Goal: Navigation & Orientation: Find specific page/section

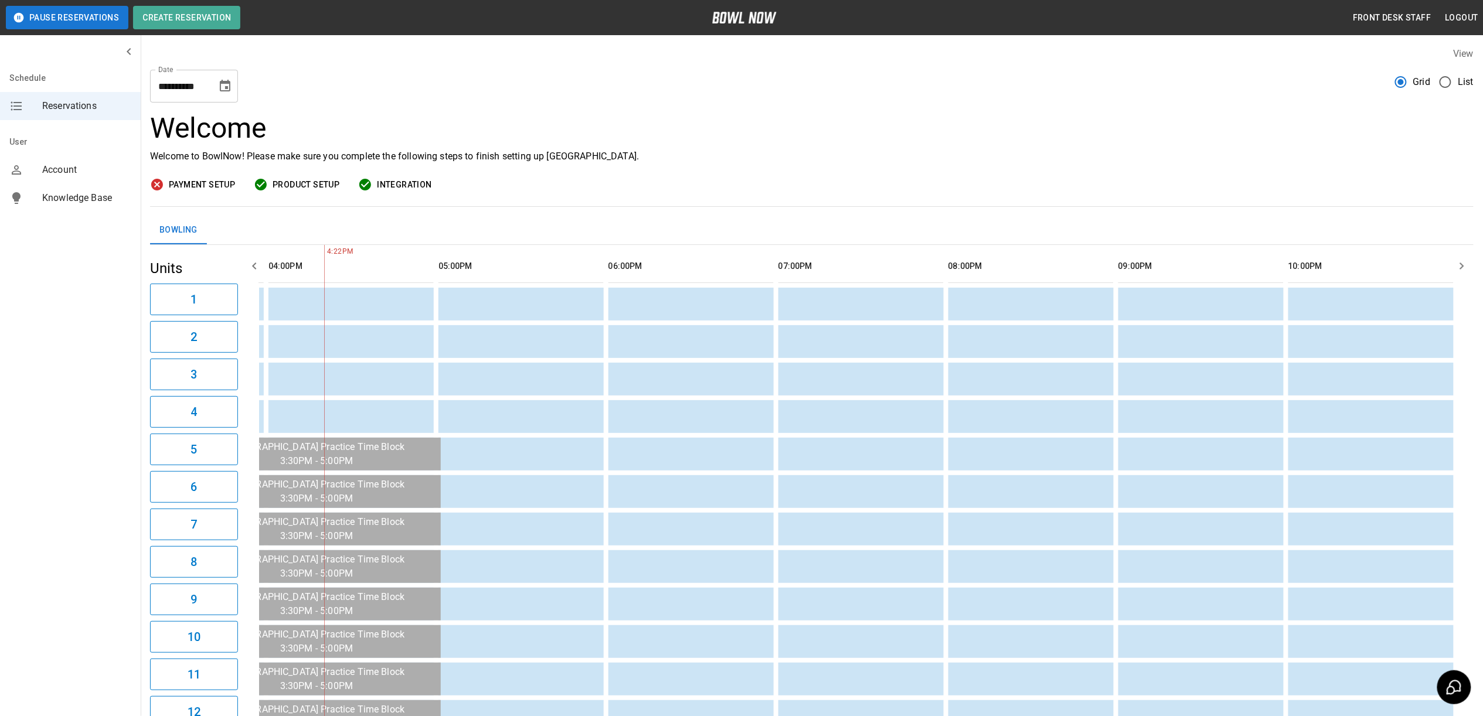
click at [191, 182] on span "Payment Setup" at bounding box center [202, 185] width 66 height 15
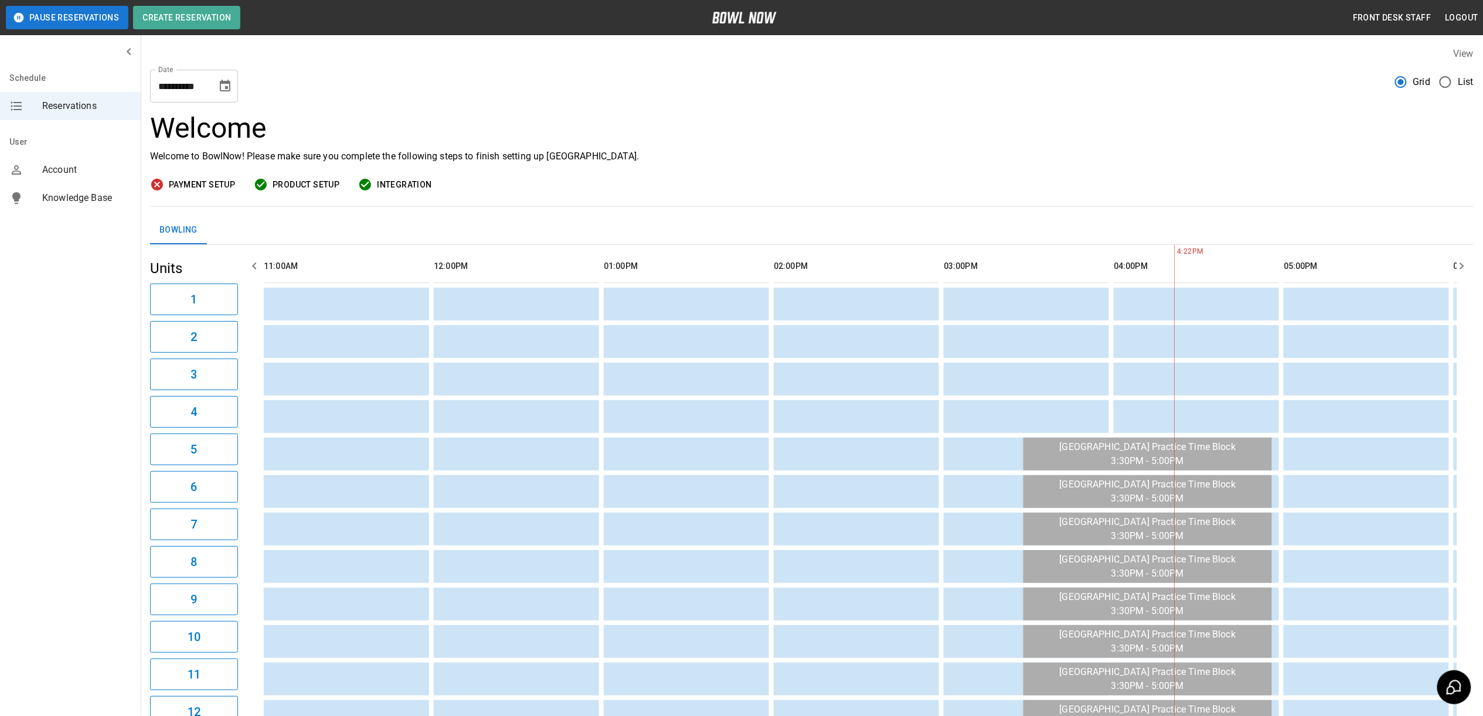
scroll to position [0, 850]
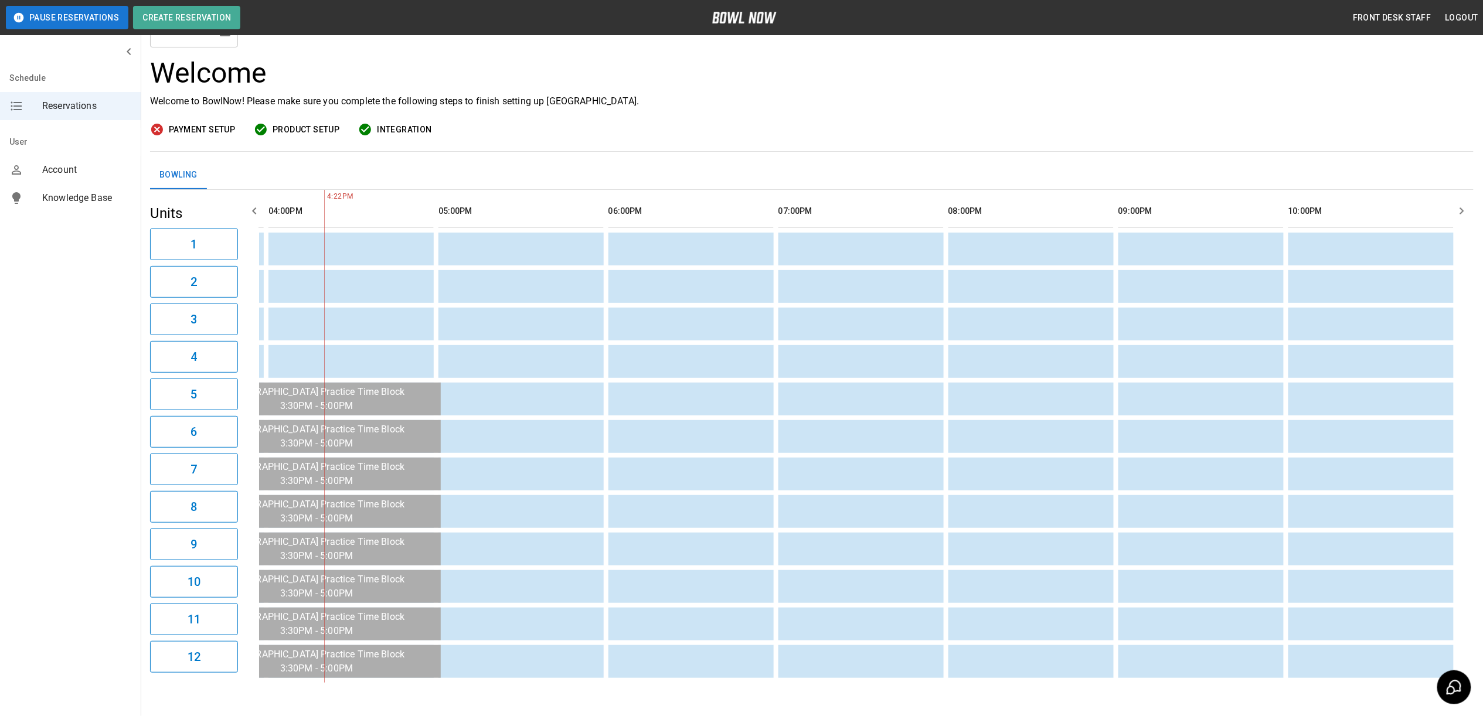
scroll to position [28, 0]
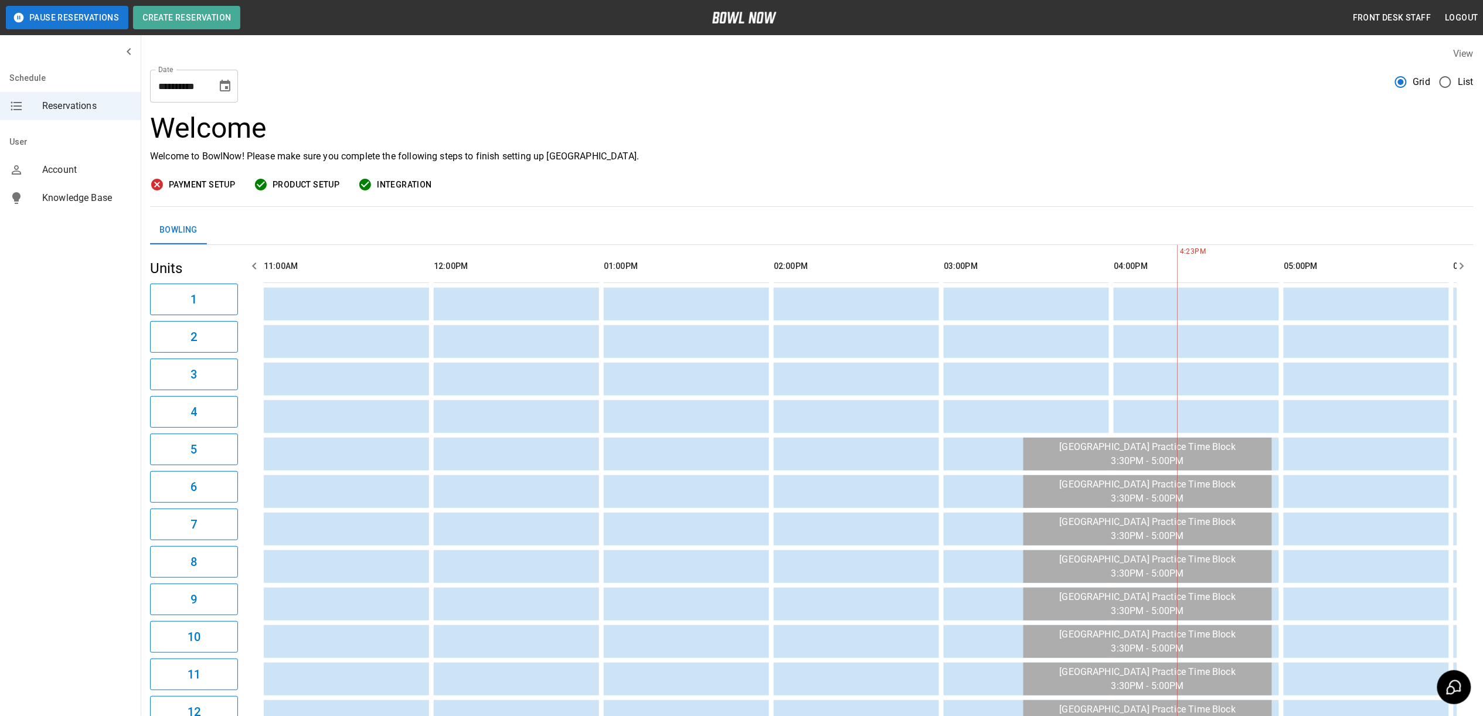
scroll to position [0, 850]
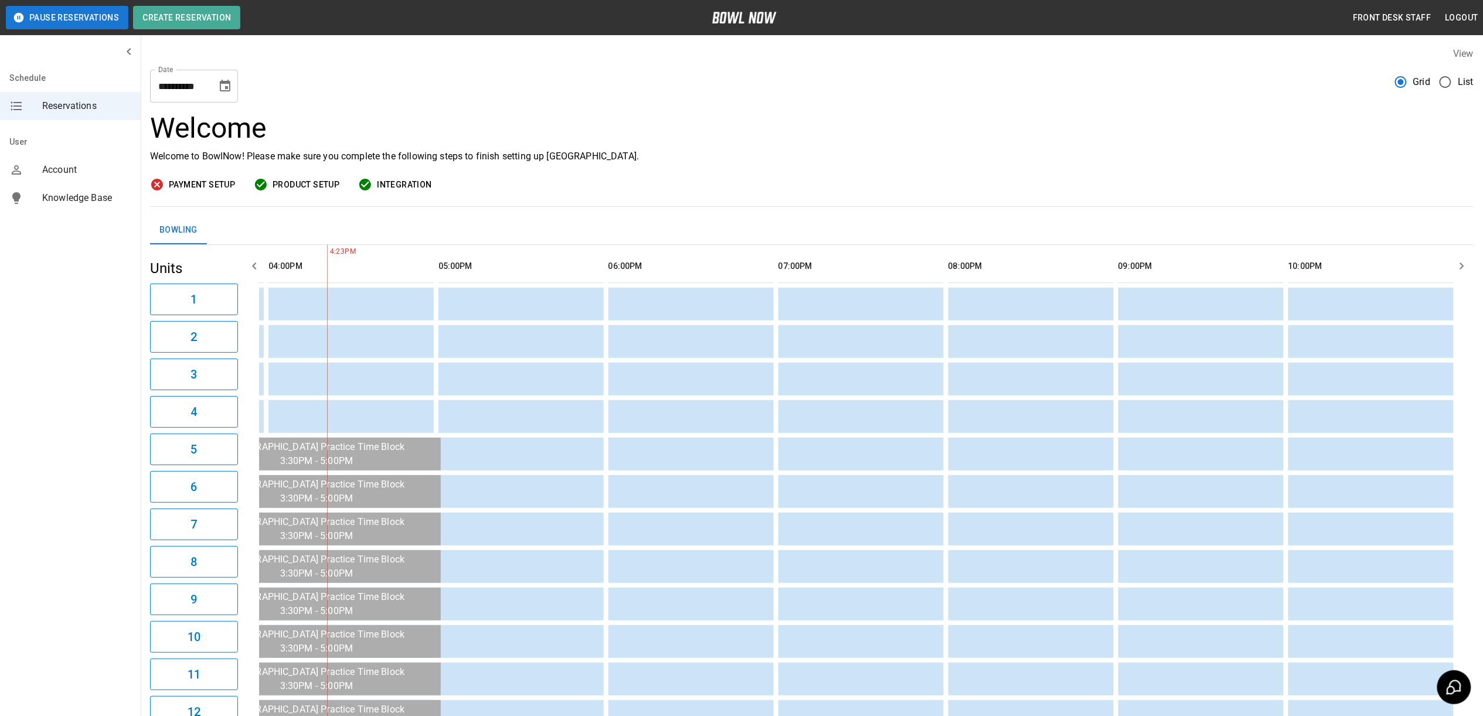
click at [1464, 23] on button "Logout" at bounding box center [1462, 18] width 42 height 22
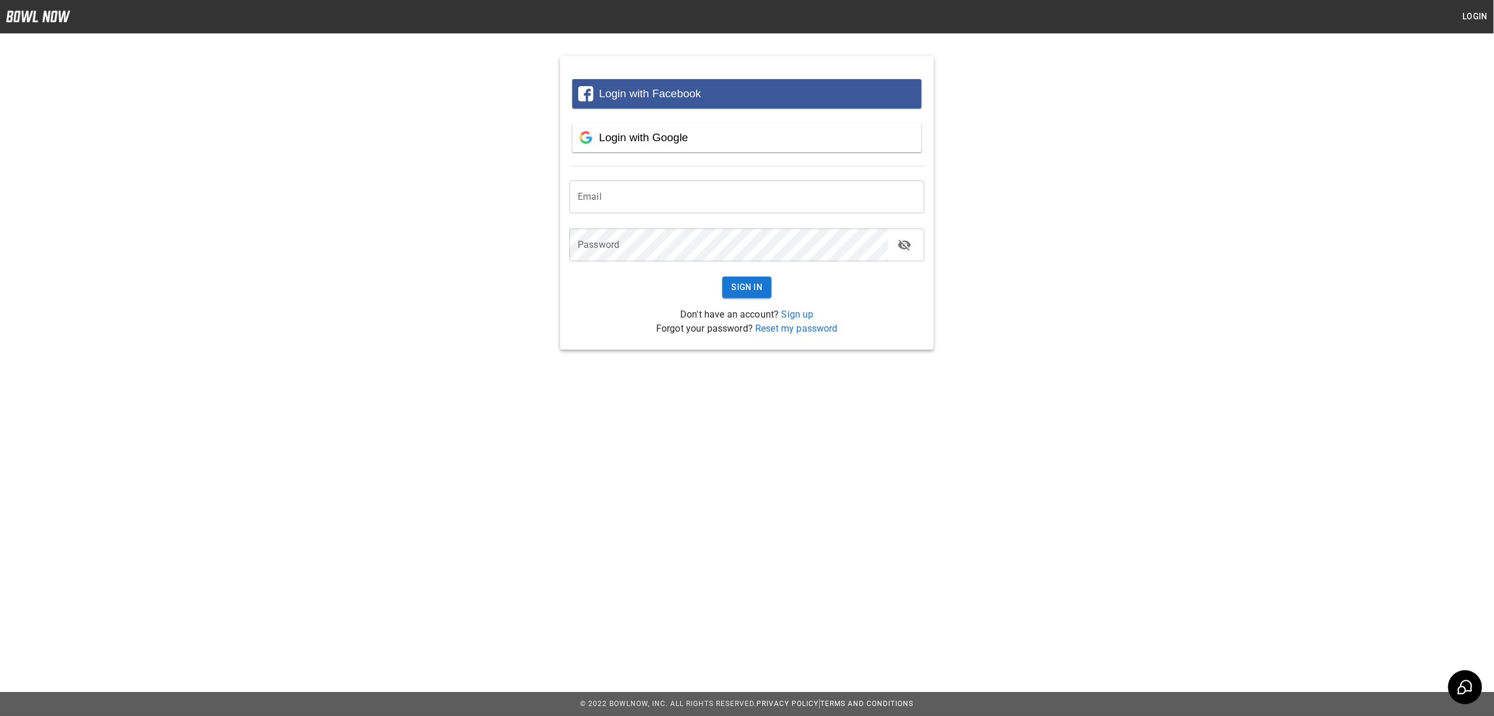
type input "**********"
click at [734, 286] on button "Sign In" at bounding box center [748, 288] width 50 height 22
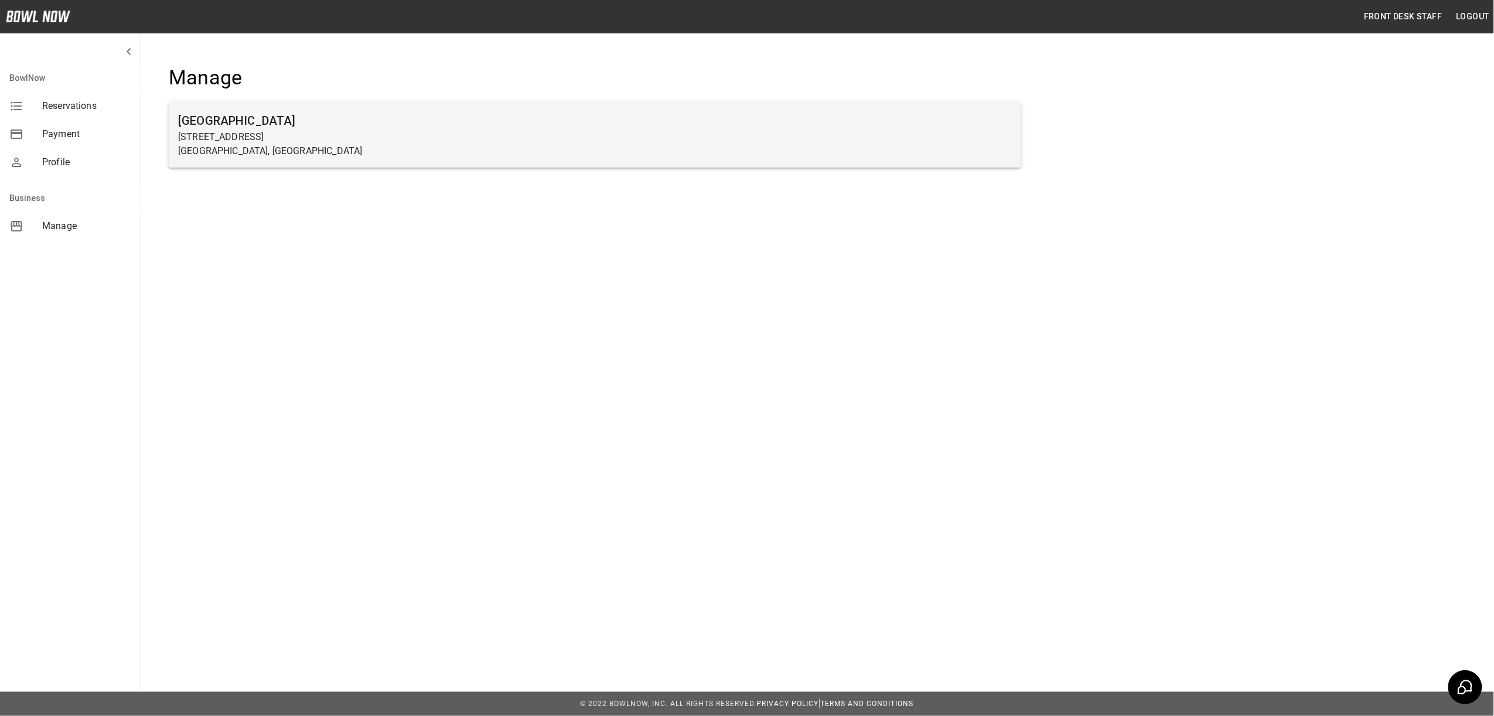
click at [202, 118] on h6 "[GEOGRAPHIC_DATA]" at bounding box center [595, 120] width 834 height 19
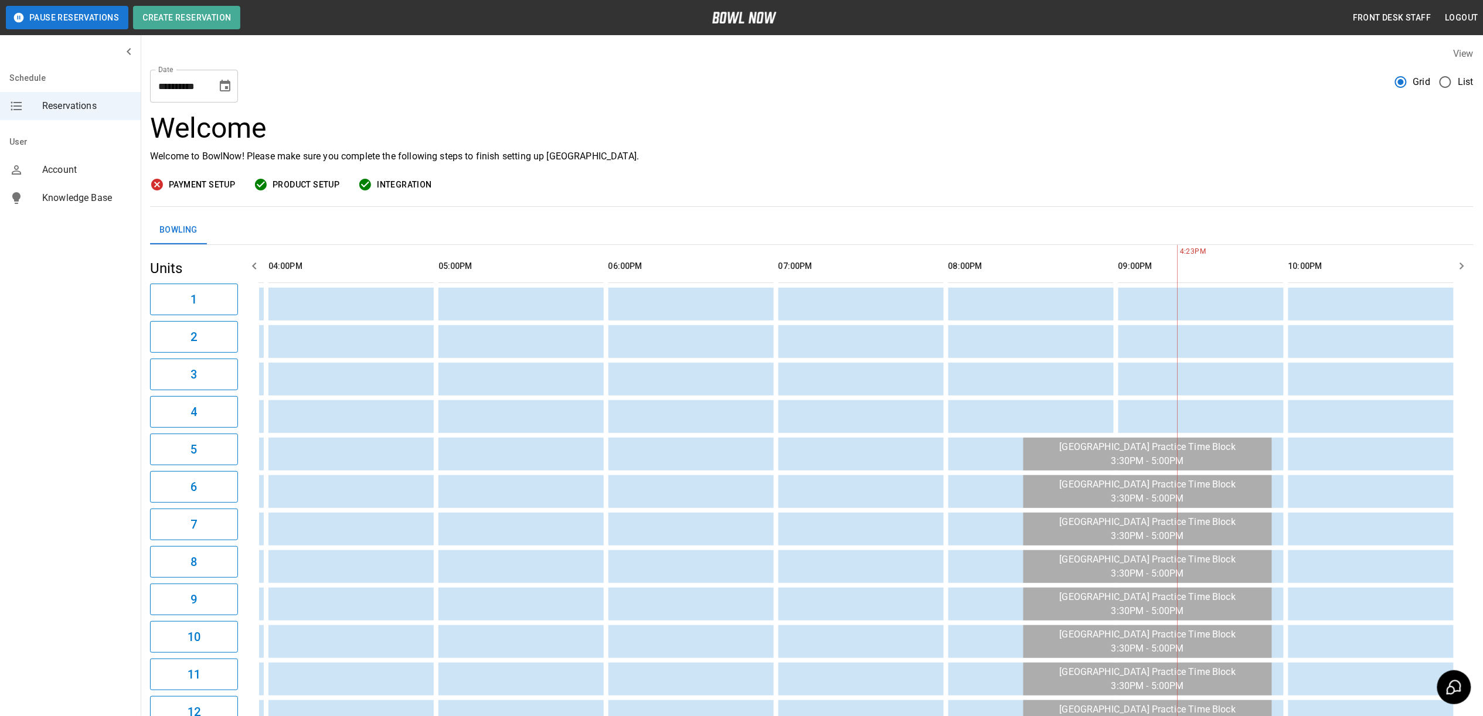
scroll to position [0, 850]
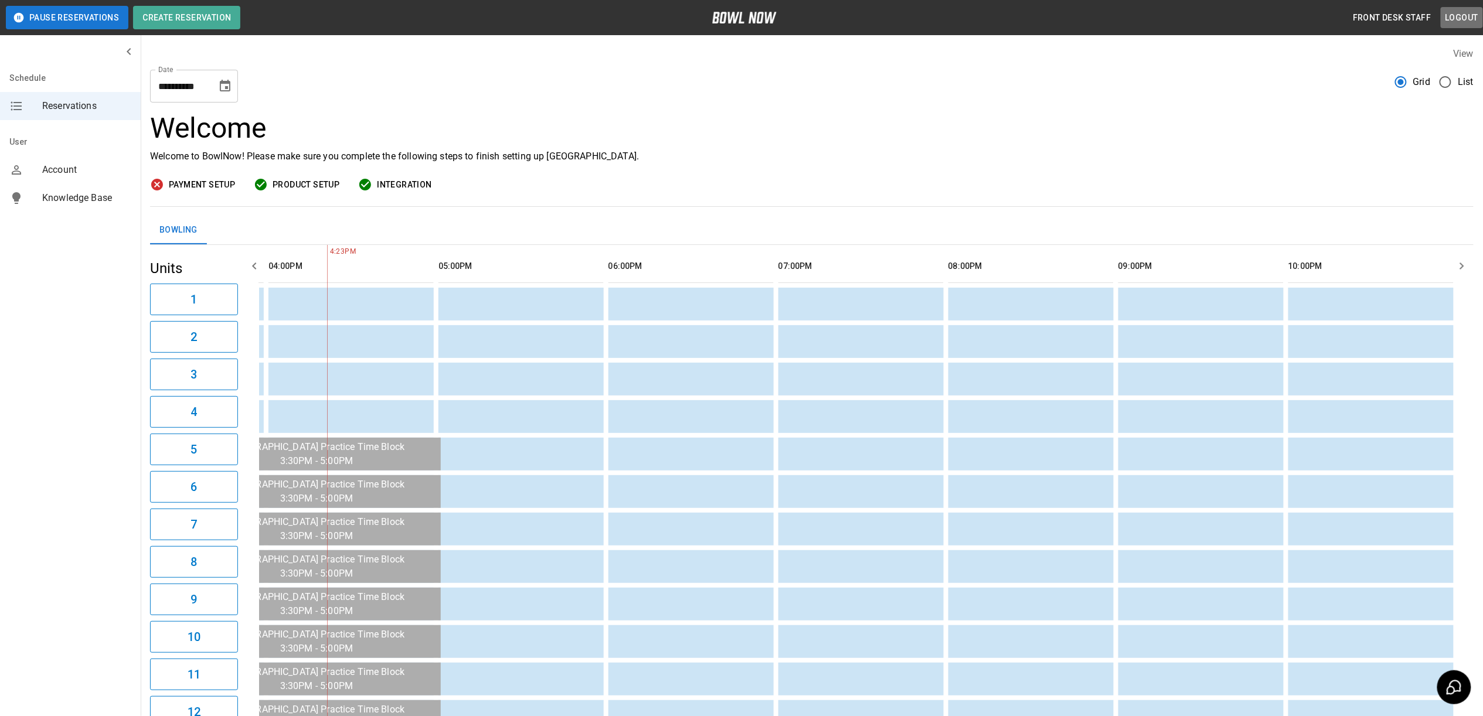
click at [1446, 15] on button "Logout" at bounding box center [1462, 18] width 42 height 22
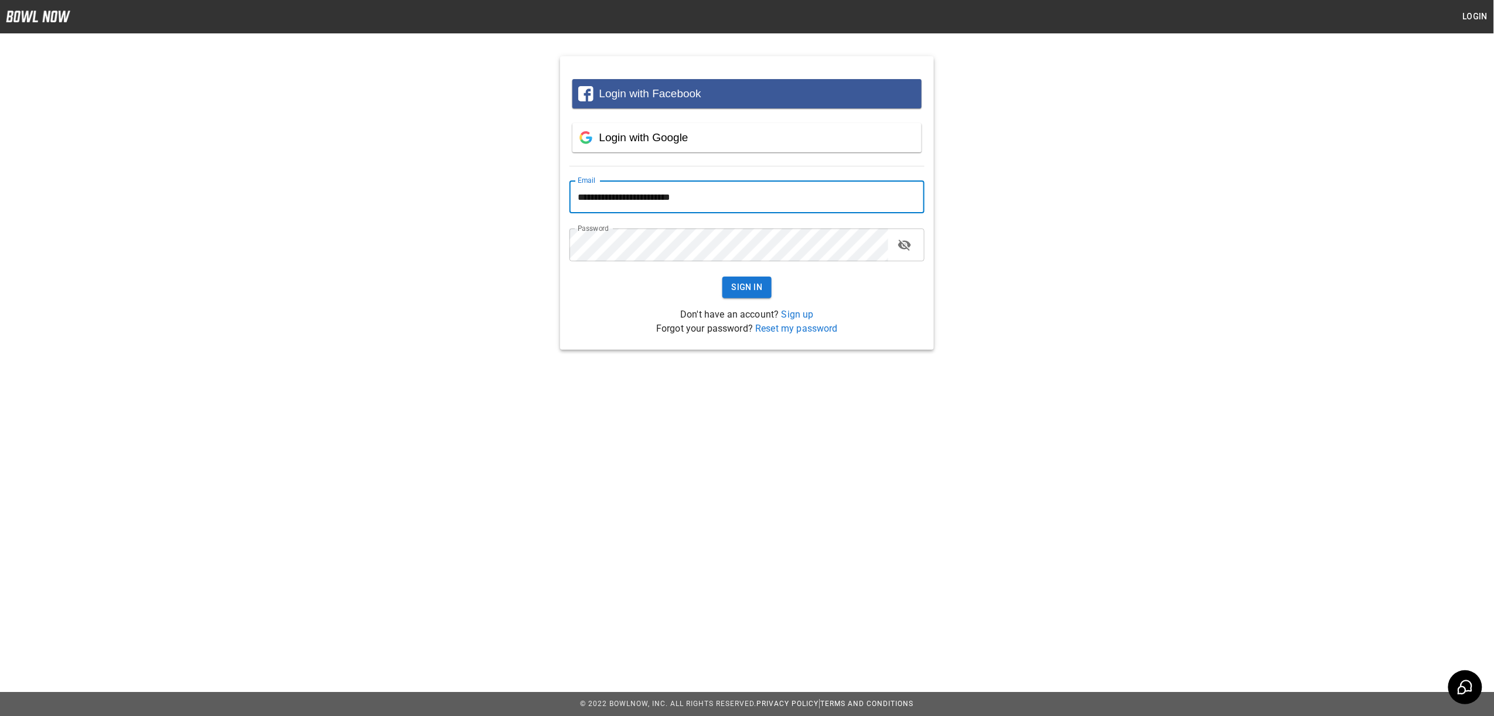
drag, startPoint x: 701, startPoint y: 205, endPoint x: 380, endPoint y: 202, distance: 320.6
click at [380, 202] on div "**********" at bounding box center [747, 194] width 1494 height 312
type input "**********"
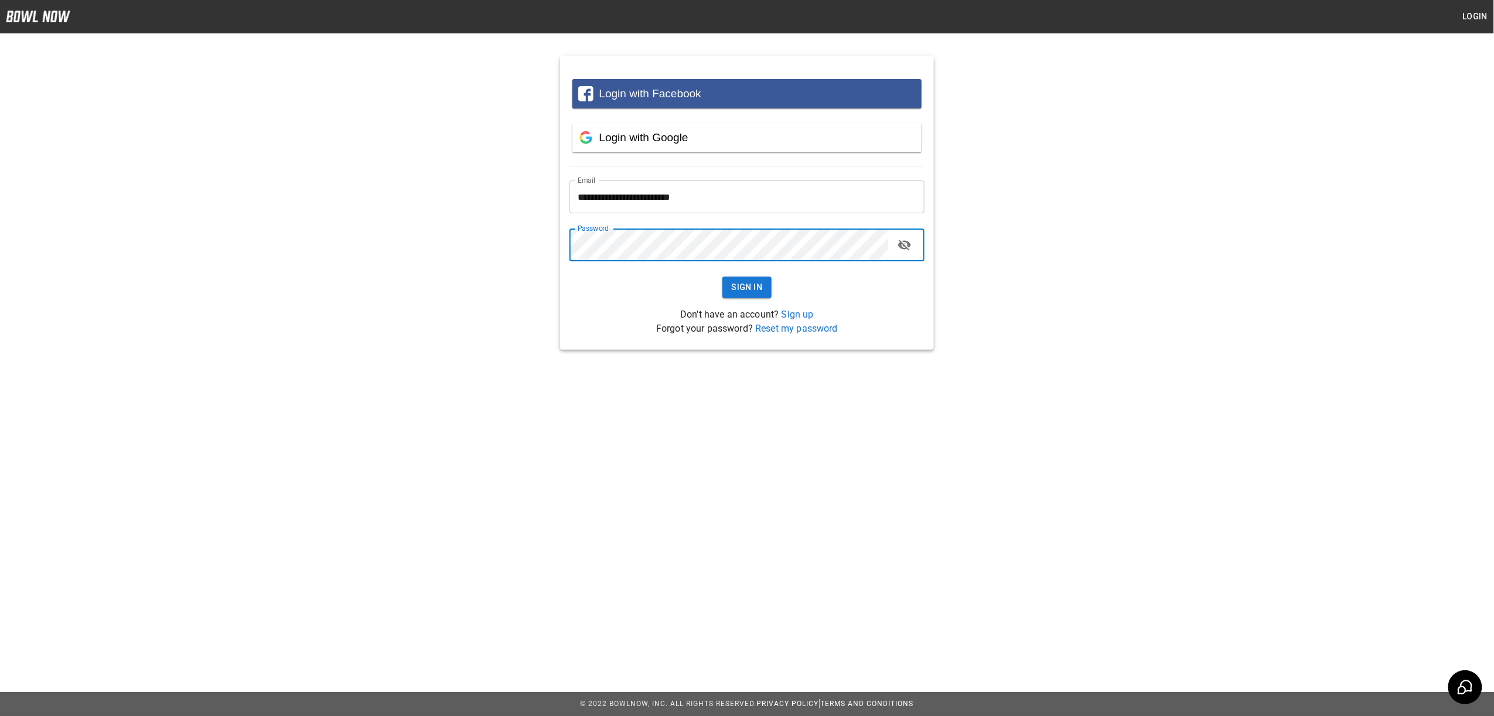
click at [723, 277] on button "Sign In" at bounding box center [748, 288] width 50 height 22
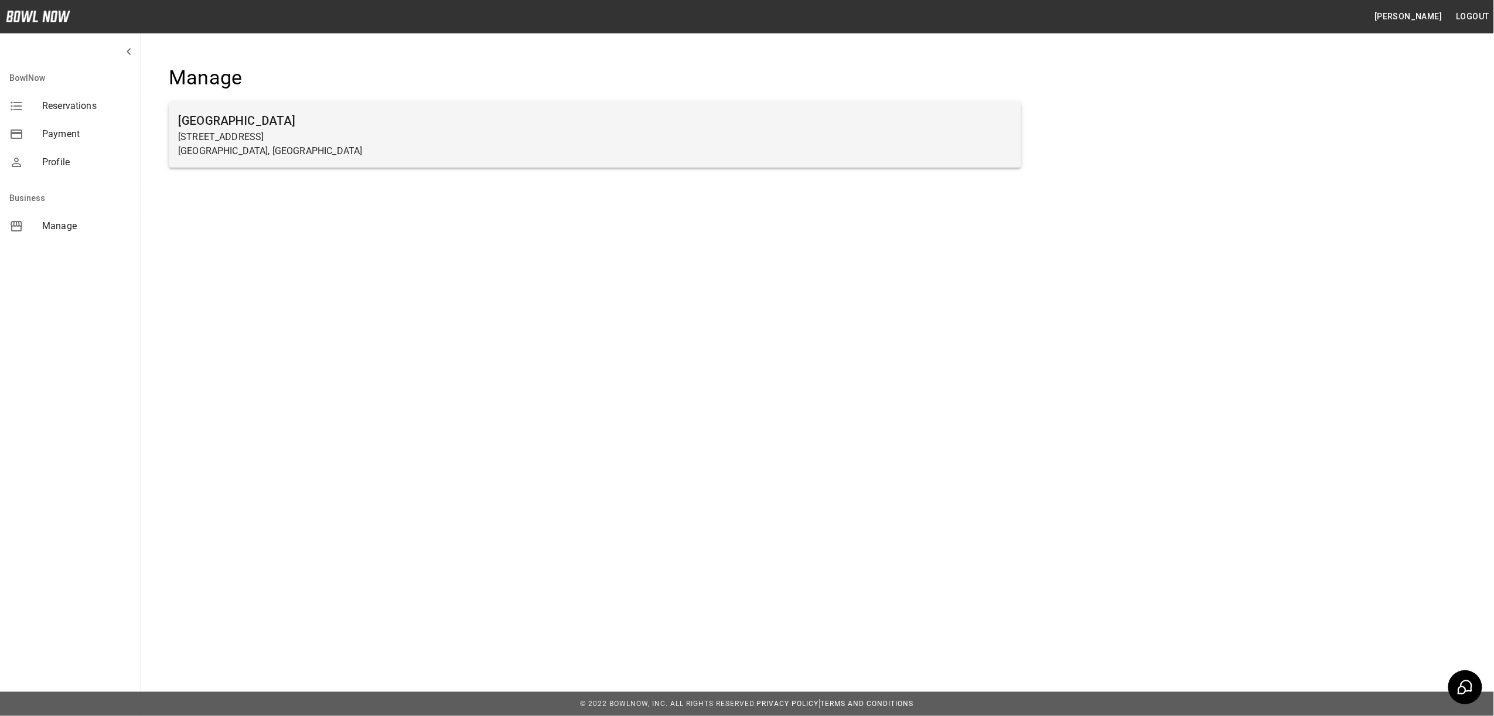
drag, startPoint x: 258, startPoint y: 189, endPoint x: 257, endPoint y: 165, distance: 23.5
click at [258, 189] on div "Manage Farmington Lanes 27 5th Street Farmington, MN" at bounding box center [595, 124] width 890 height 154
click at [272, 135] on p "[STREET_ADDRESS]" at bounding box center [595, 137] width 834 height 14
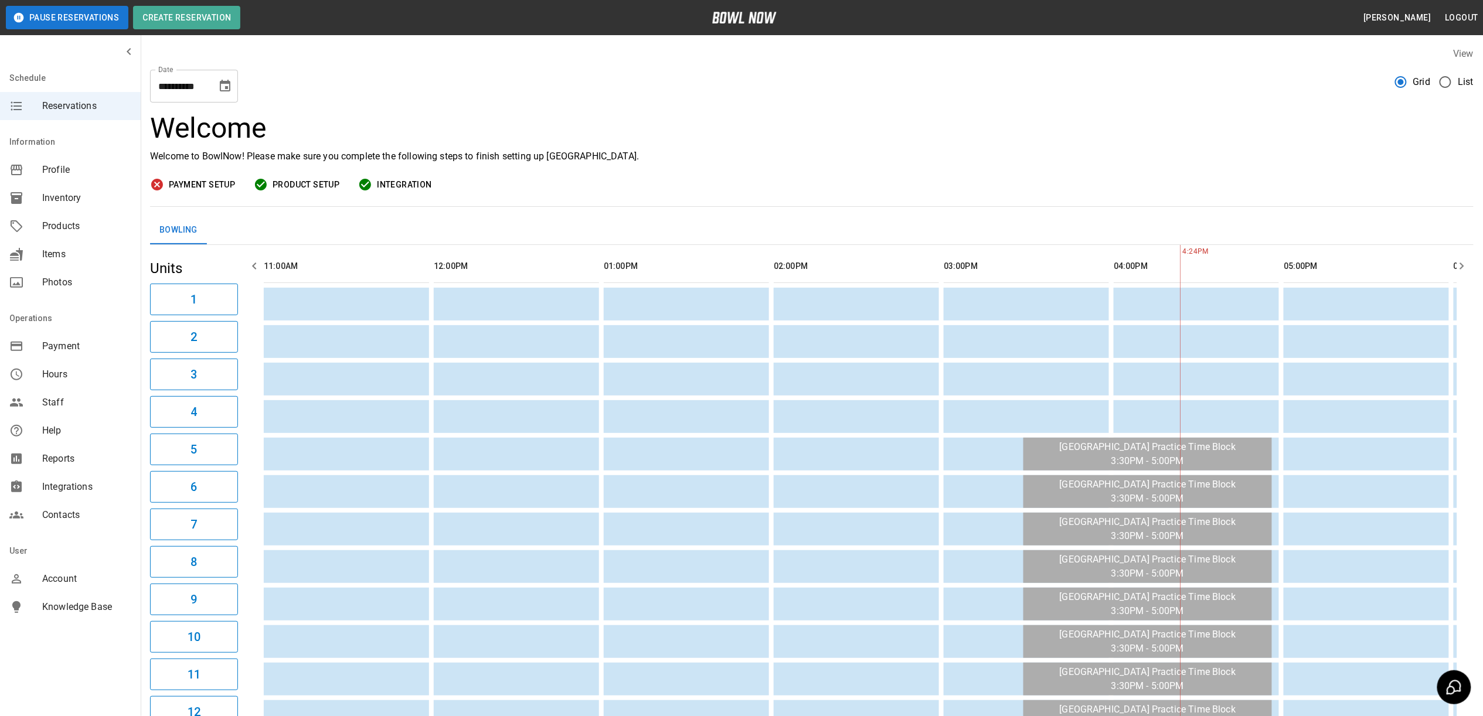
scroll to position [0, 850]
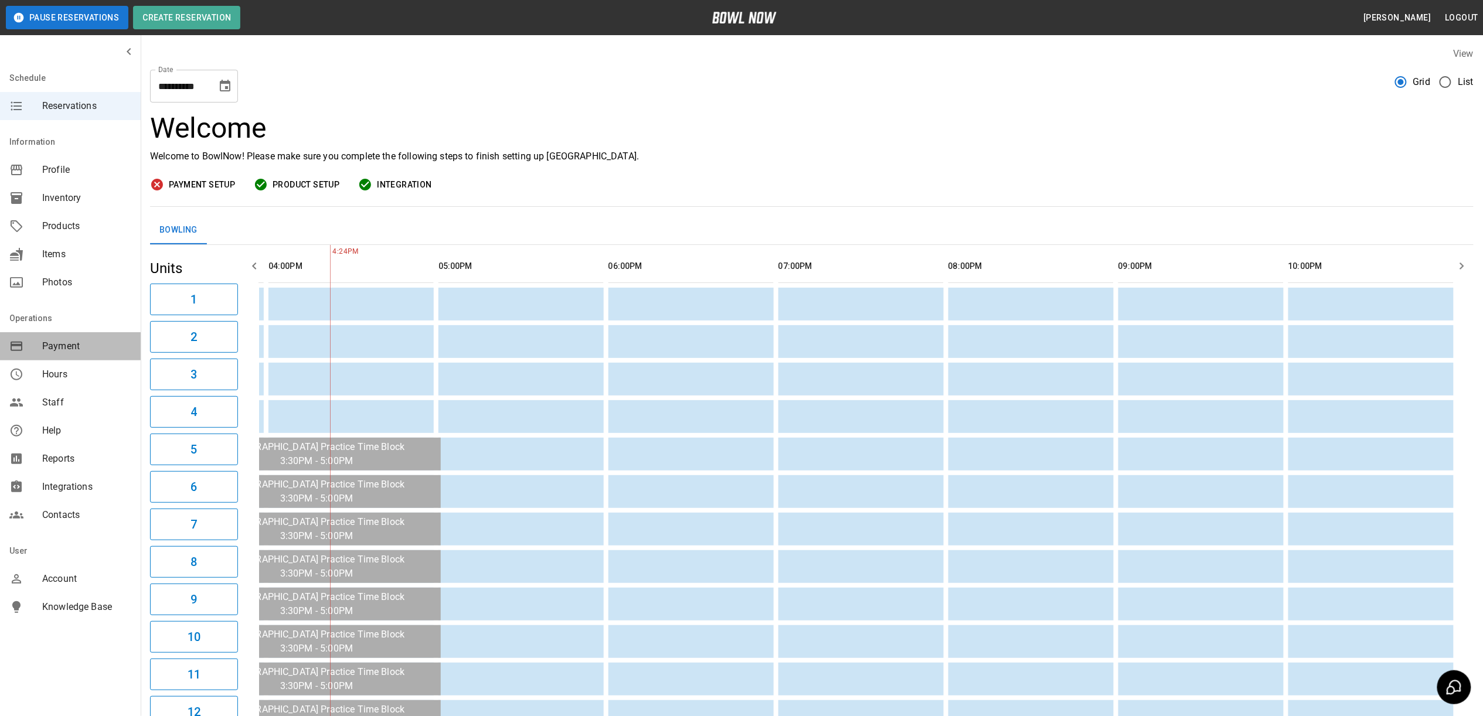
click at [77, 340] on span "Payment" at bounding box center [86, 346] width 89 height 14
click at [57, 348] on span "Payment" at bounding box center [86, 346] width 89 height 14
click at [62, 382] on div "Hours" at bounding box center [70, 374] width 141 height 28
click at [69, 220] on span "Products" at bounding box center [86, 226] width 89 height 14
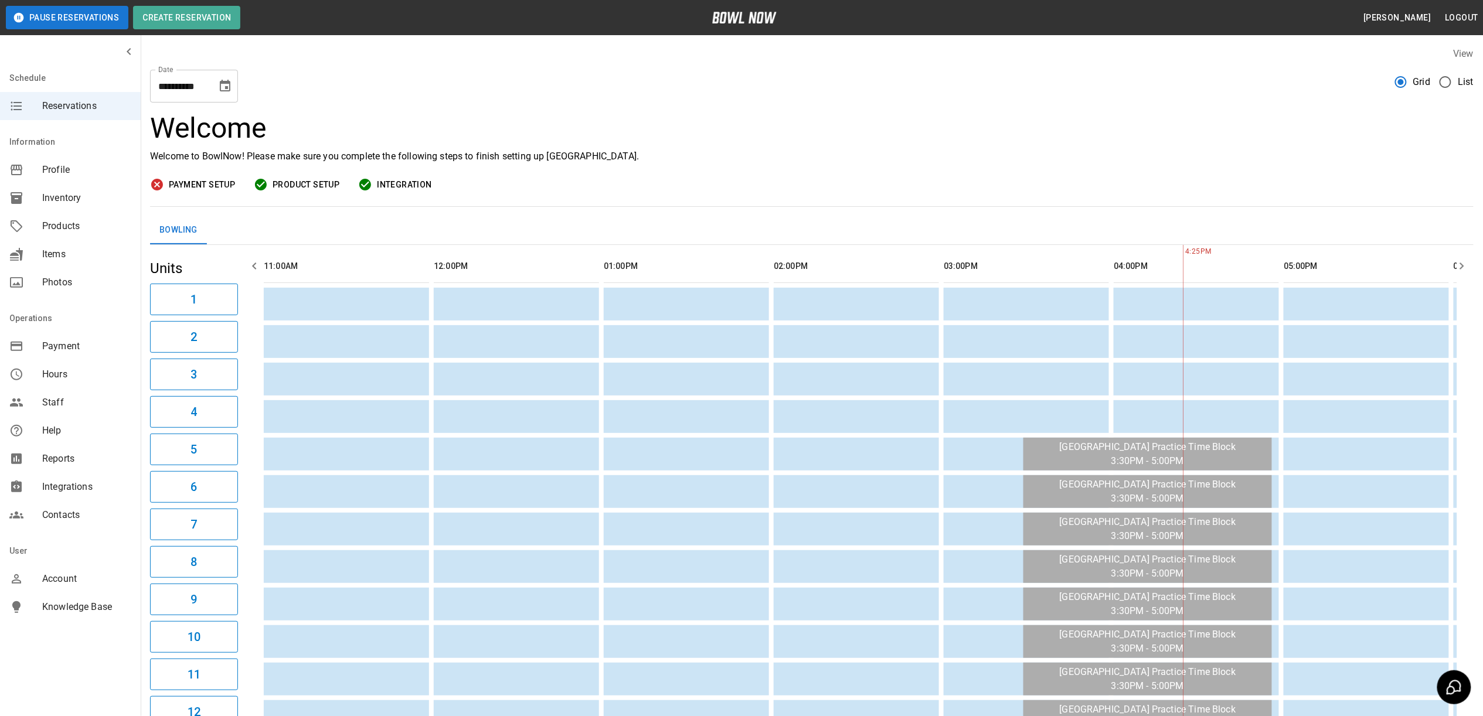
scroll to position [0, 850]
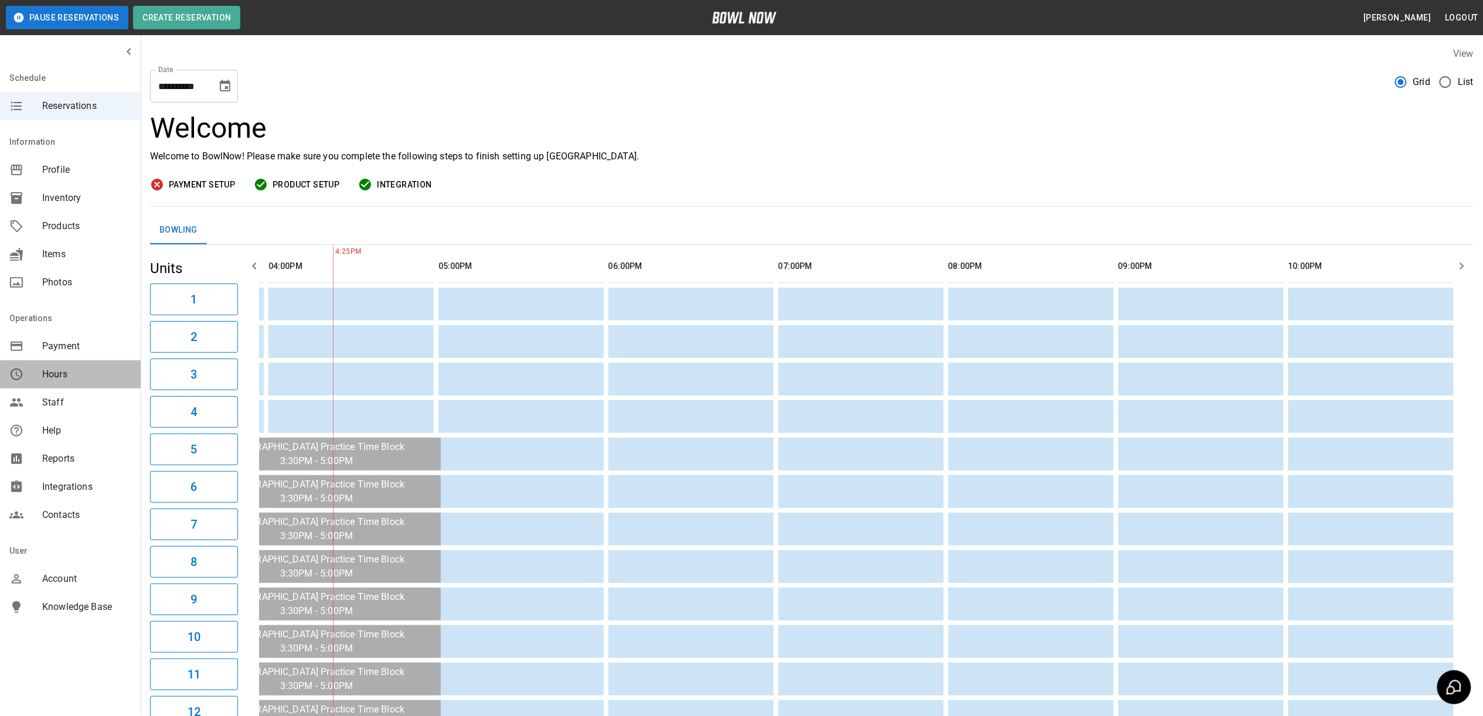
click at [56, 376] on span "Hours" at bounding box center [86, 374] width 89 height 14
click at [64, 342] on span "Payment" at bounding box center [86, 346] width 89 height 14
click at [73, 354] on div "Payment" at bounding box center [70, 346] width 141 height 28
click at [315, 71] on div "**********" at bounding box center [811, 81] width 1323 height 42
click at [43, 336] on div "Payment" at bounding box center [70, 346] width 141 height 28
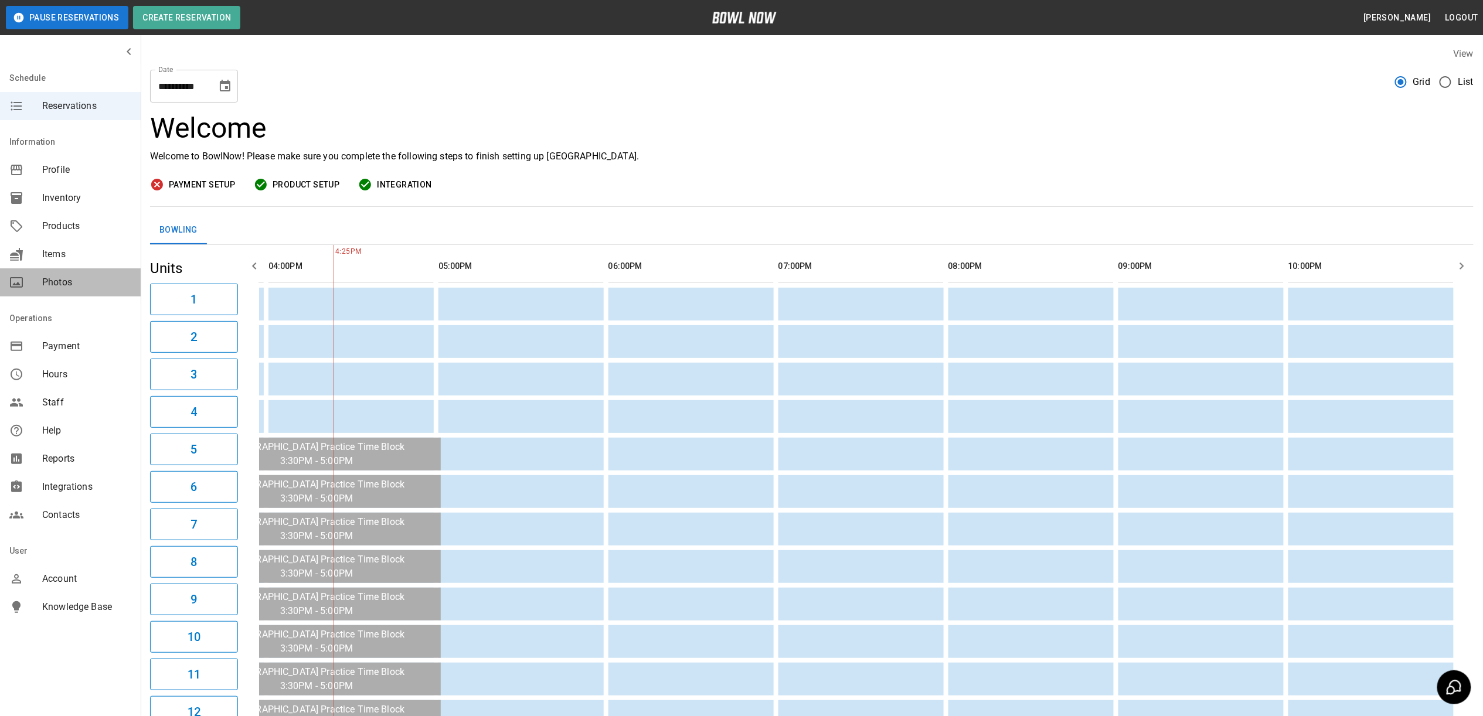
click at [76, 285] on span "Photos" at bounding box center [86, 282] width 89 height 14
click at [71, 257] on span "Items" at bounding box center [86, 254] width 89 height 14
click at [73, 219] on span "Products" at bounding box center [86, 226] width 89 height 14
drag, startPoint x: 77, startPoint y: 200, endPoint x: 77, endPoint y: 192, distance: 8.2
click at [77, 200] on span "Inventory" at bounding box center [86, 198] width 89 height 14
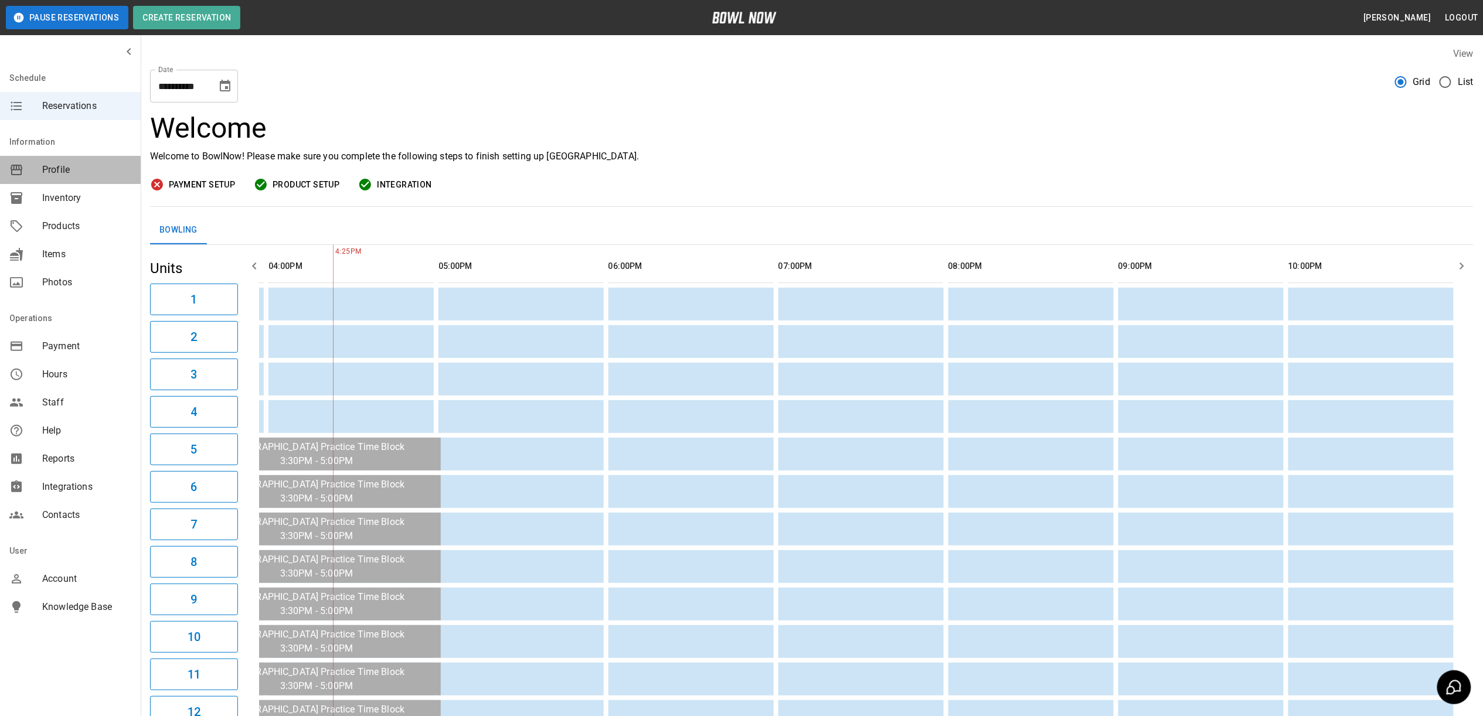
click at [73, 165] on span "Profile" at bounding box center [86, 170] width 89 height 14
click at [87, 118] on div "Reservations" at bounding box center [70, 106] width 141 height 28
click at [106, 490] on span "Integrations" at bounding box center [86, 487] width 89 height 14
click at [95, 516] on span "Contacts" at bounding box center [86, 515] width 89 height 14
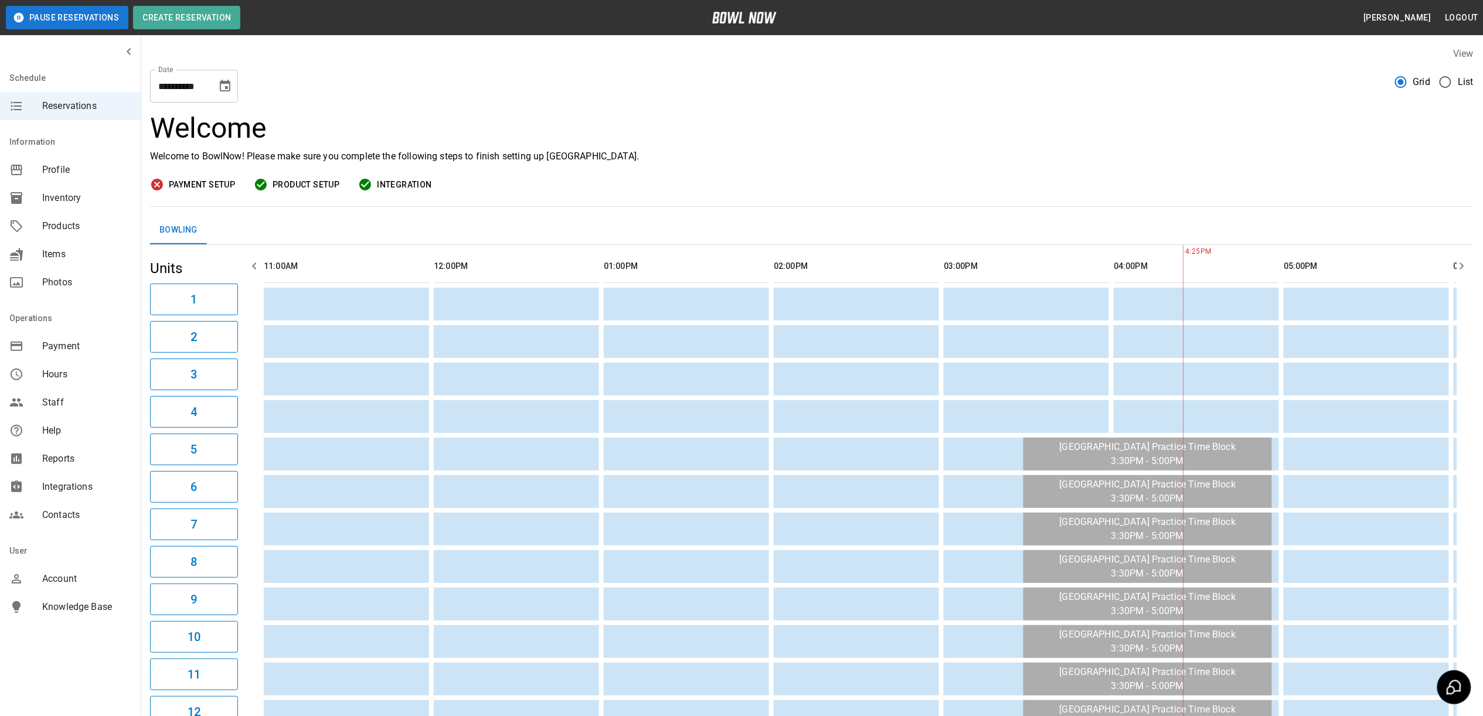
scroll to position [0, 850]
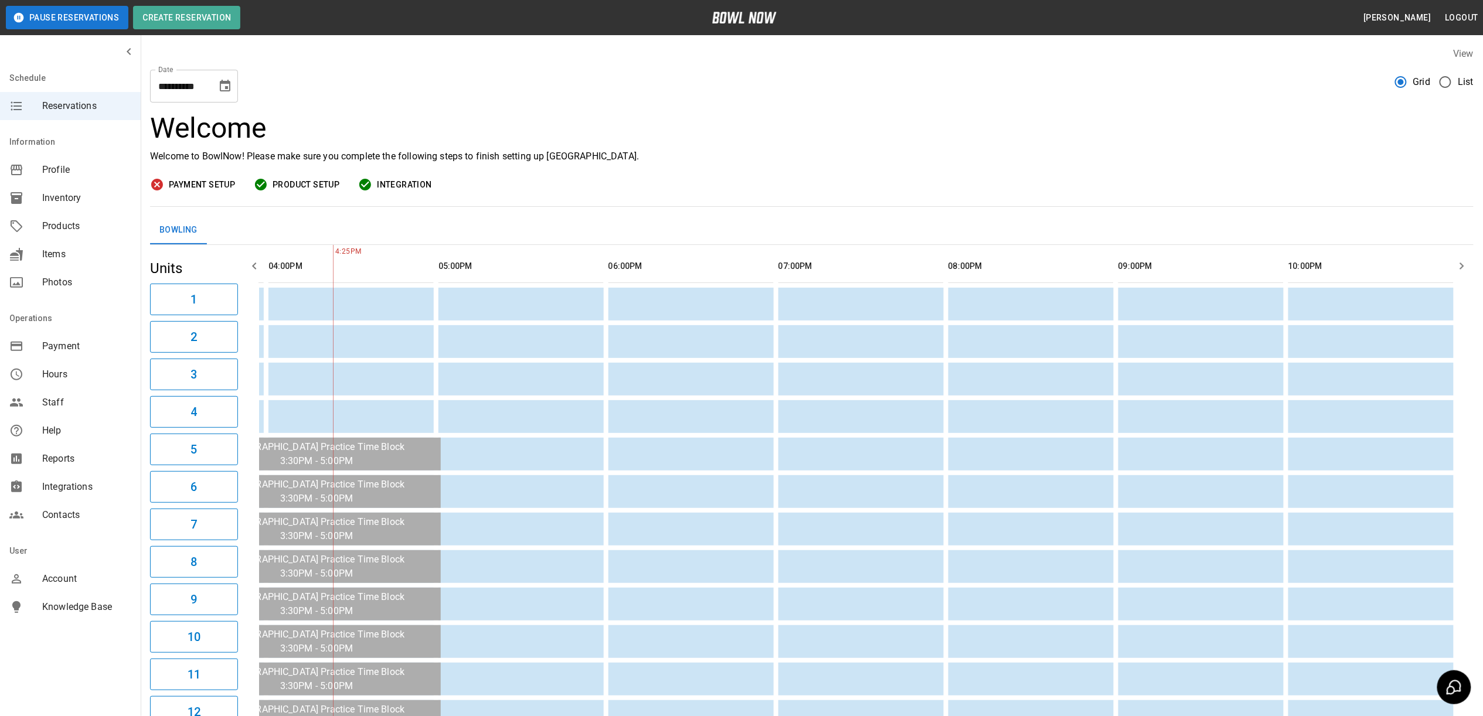
click at [77, 342] on span "Payment" at bounding box center [86, 346] width 89 height 14
click at [68, 193] on span "Inventory" at bounding box center [86, 198] width 89 height 14
click at [68, 240] on div "Items" at bounding box center [70, 254] width 141 height 28
click at [62, 458] on span "Reports" at bounding box center [86, 459] width 89 height 14
click at [64, 483] on span "Integrations" at bounding box center [86, 487] width 89 height 14
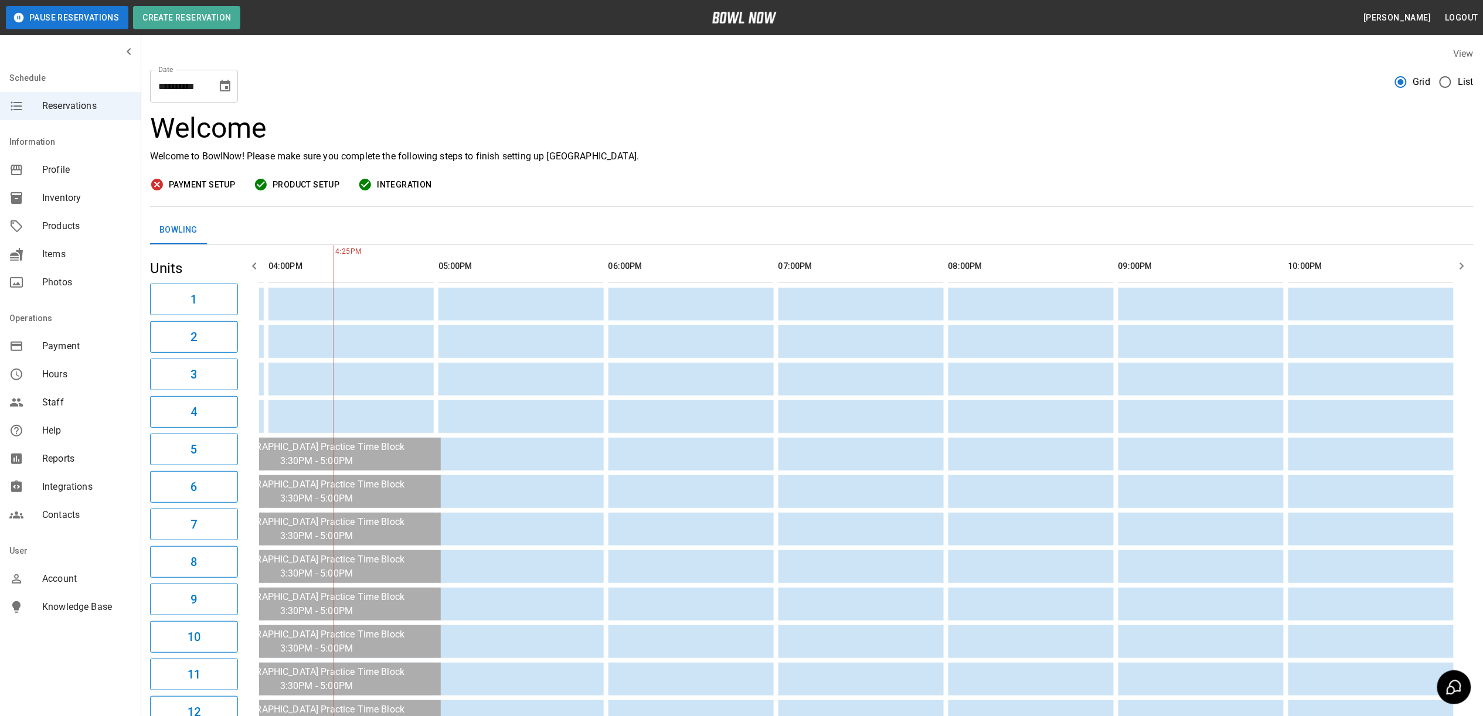
click at [66, 512] on span "Contacts" at bounding box center [86, 515] width 89 height 14
click at [62, 357] on div "Payment" at bounding box center [70, 346] width 141 height 28
click at [1467, 19] on button "Logout" at bounding box center [1462, 18] width 42 height 22
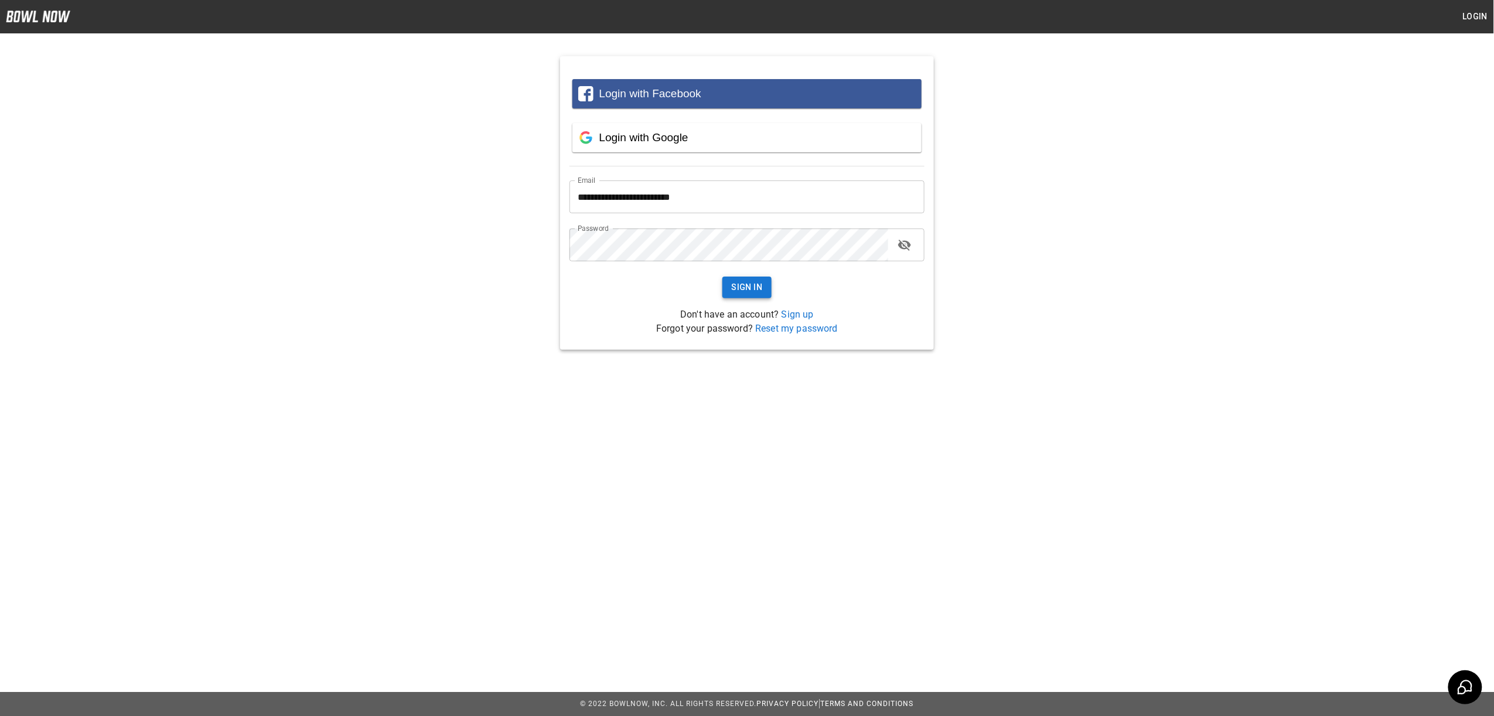
click at [744, 289] on button "Sign In" at bounding box center [748, 288] width 50 height 22
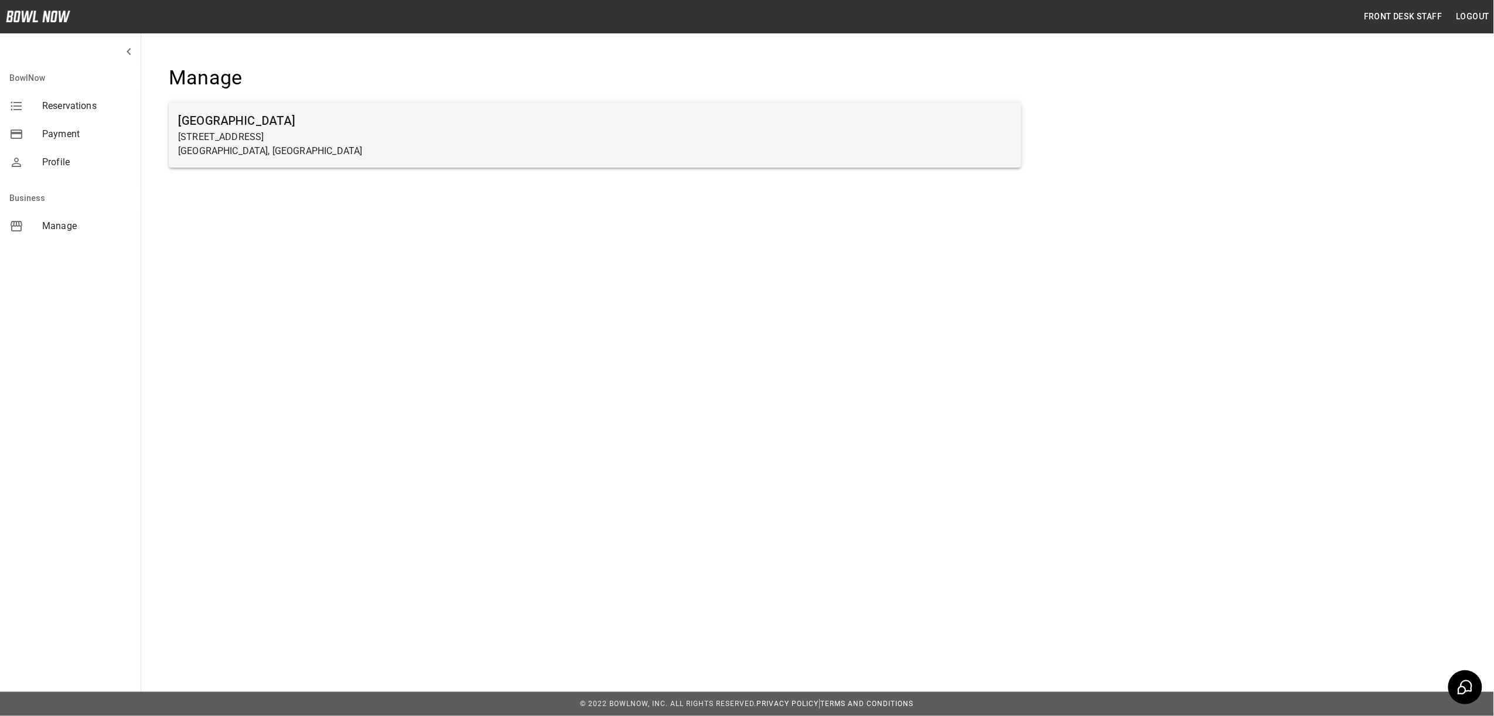
click at [275, 134] on p "[STREET_ADDRESS]" at bounding box center [595, 137] width 834 height 14
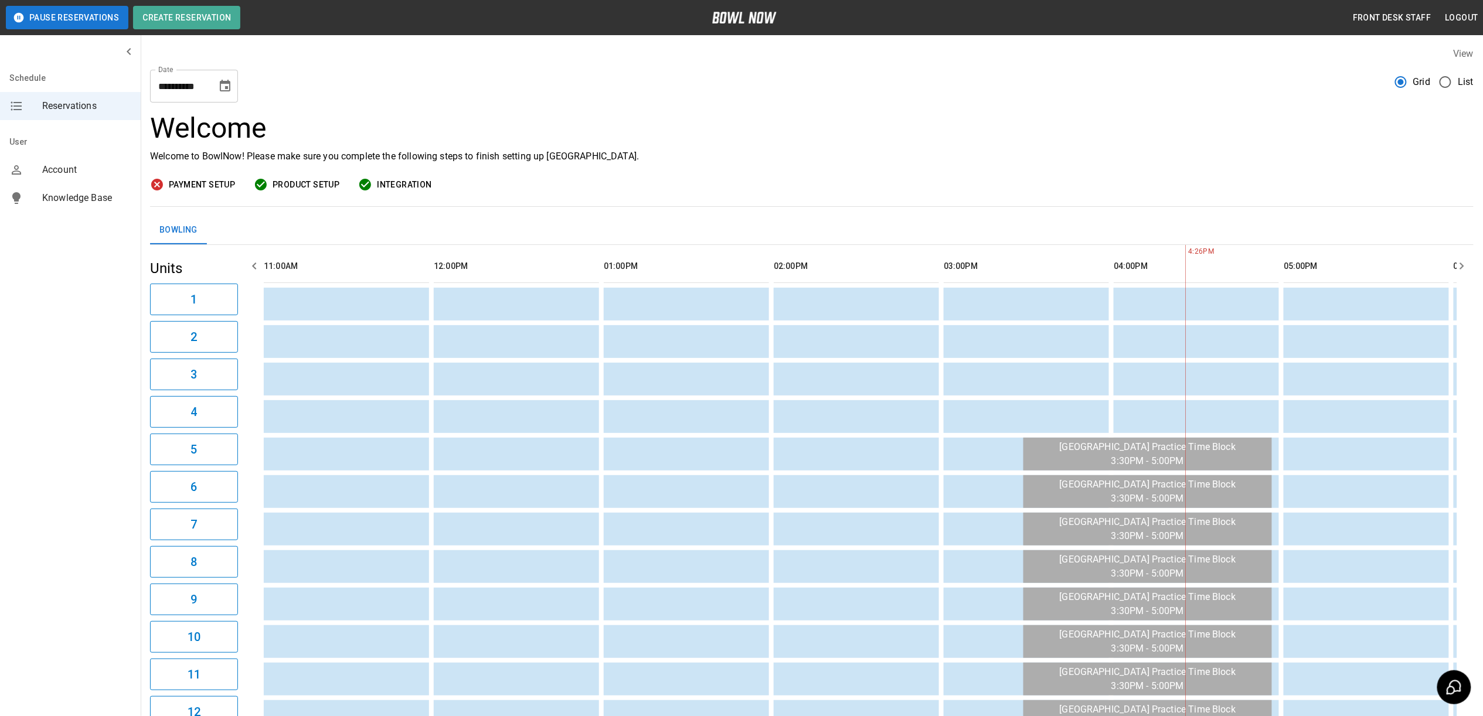
scroll to position [0, 850]
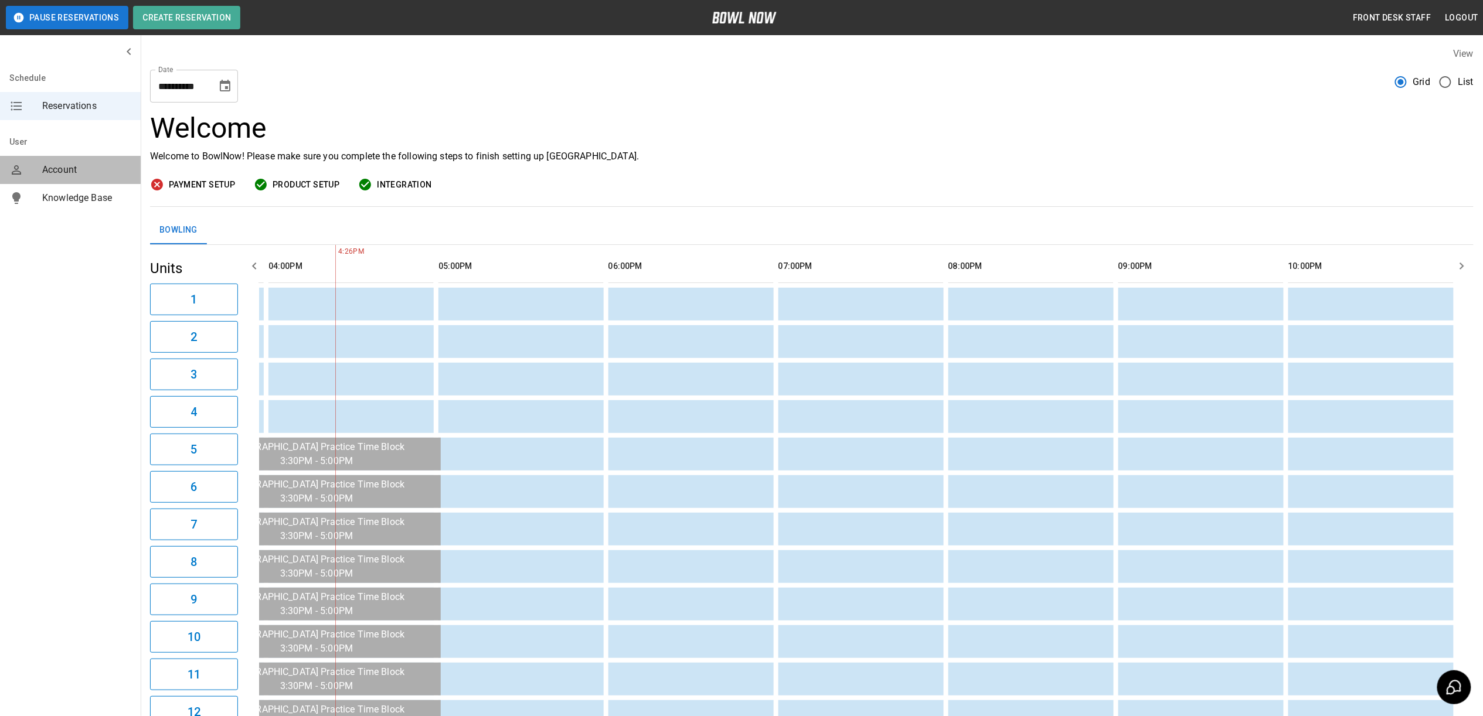
click at [62, 173] on span "Account" at bounding box center [86, 170] width 89 height 14
click at [59, 102] on span "Reservations" at bounding box center [86, 106] width 89 height 14
click at [132, 53] on icon "mailbox folders" at bounding box center [129, 52] width 14 height 14
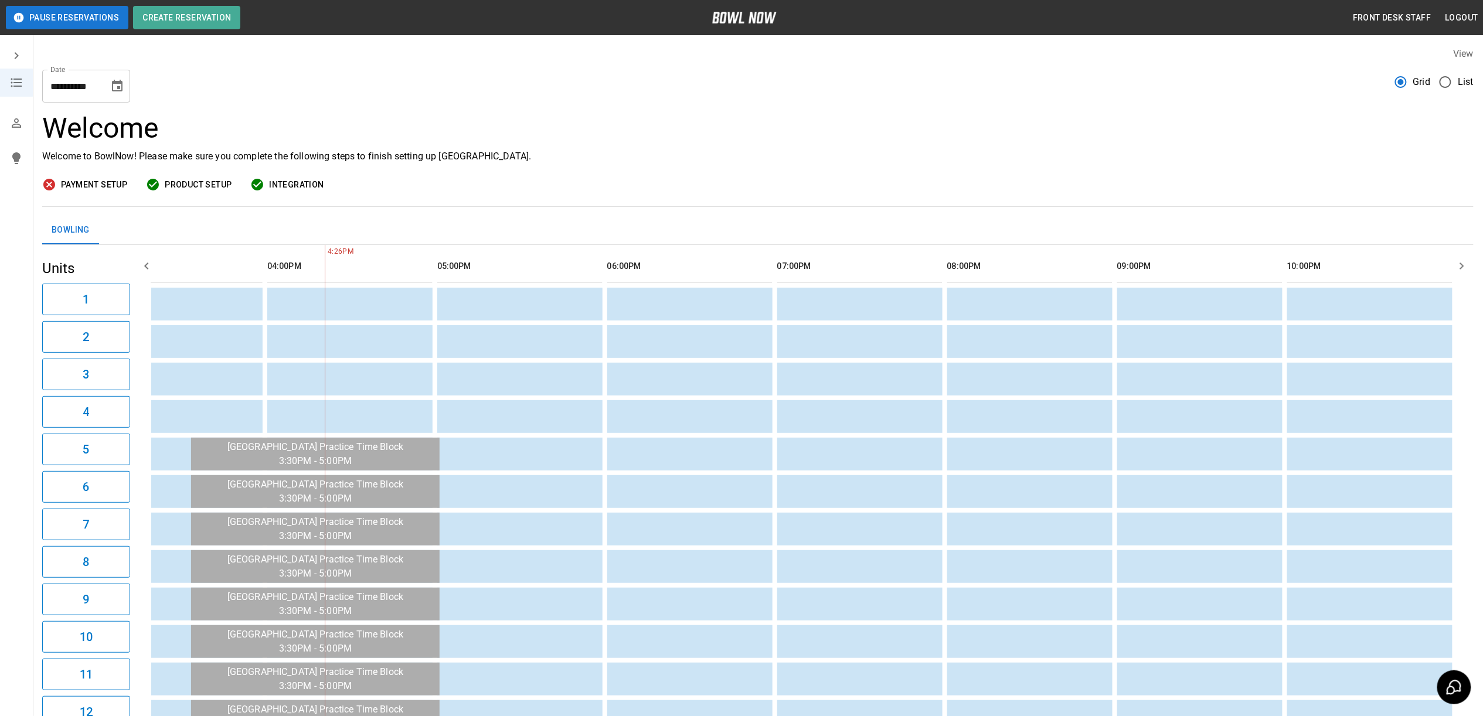
scroll to position [0, 751]
click at [15, 61] on icon "mailbox folders" at bounding box center [16, 56] width 14 height 14
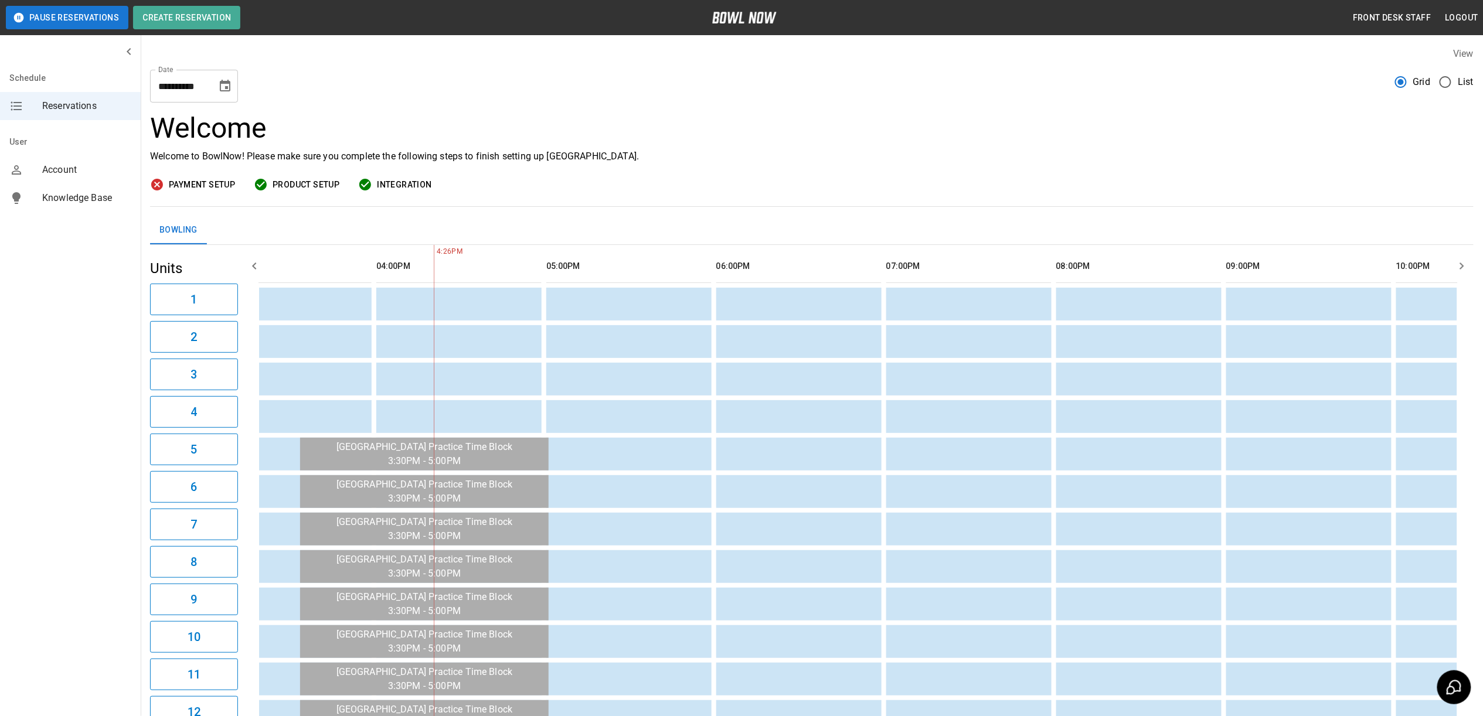
click at [49, 202] on span "Knowledge Base" at bounding box center [86, 198] width 89 height 14
click at [64, 170] on span "Account" at bounding box center [86, 170] width 89 height 14
